Goal: Transaction & Acquisition: Purchase product/service

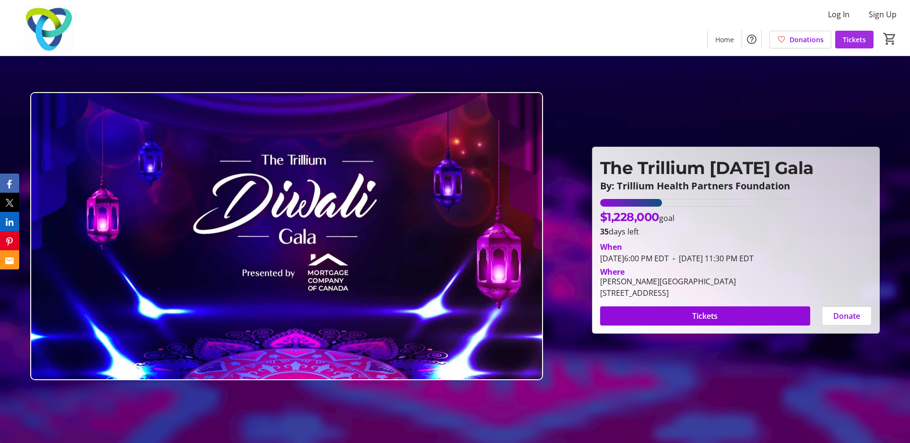
click at [866, 36] on span at bounding box center [854, 39] width 38 height 23
click at [719, 314] on span at bounding box center [705, 316] width 210 height 23
